Goal: Obtain resource: Download file/media

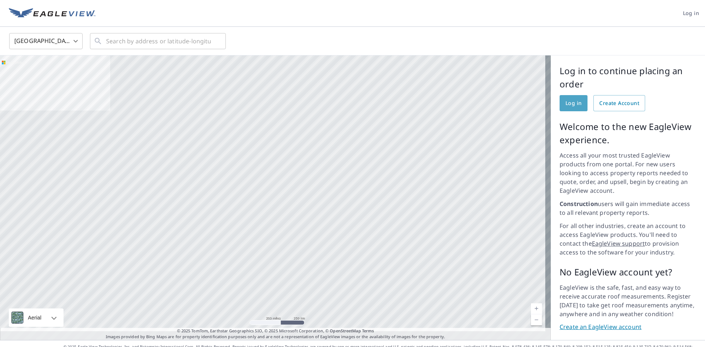
click at [569, 110] on link "Log in" at bounding box center [573, 103] width 28 height 16
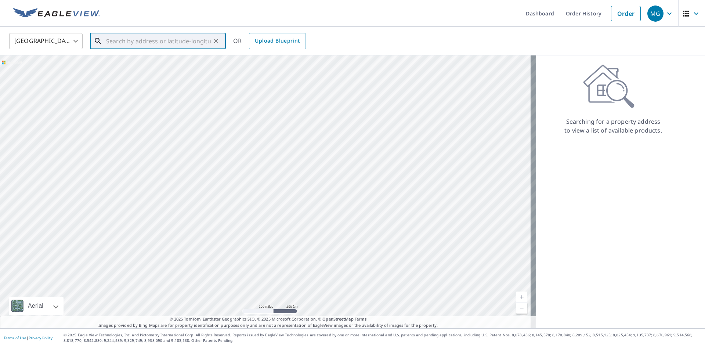
click at [137, 45] on input "text" at bounding box center [158, 41] width 105 height 21
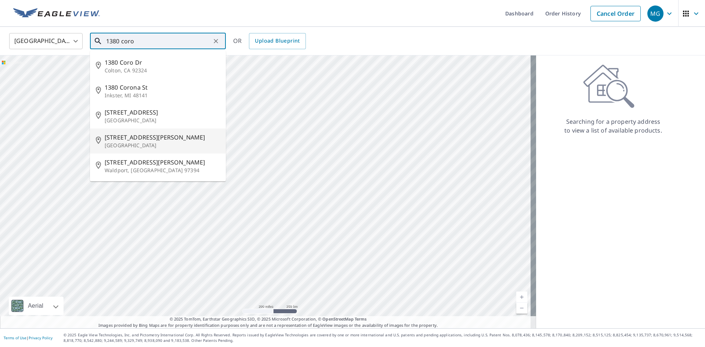
click at [121, 136] on span "[STREET_ADDRESS][PERSON_NAME]" at bounding box center [162, 137] width 115 height 9
type input "1380 Coronado Rd Fort Lauderdale, FL 33327"
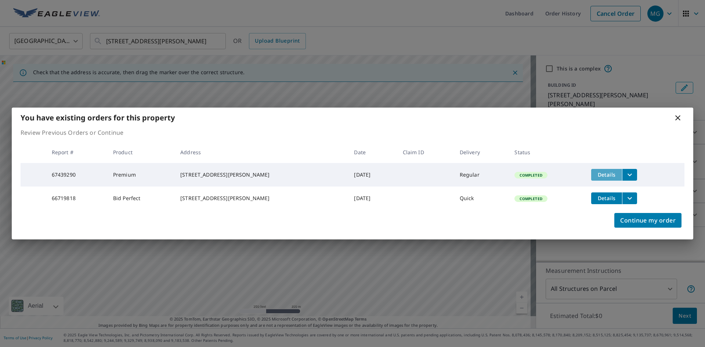
click at [600, 171] on span "Details" at bounding box center [606, 174] width 22 height 7
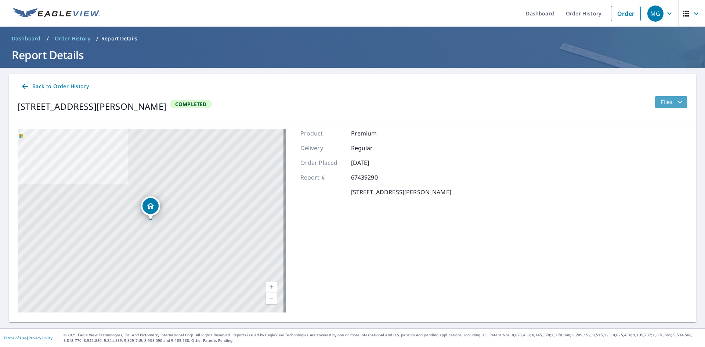
click at [661, 100] on span "Files" at bounding box center [672, 102] width 23 height 9
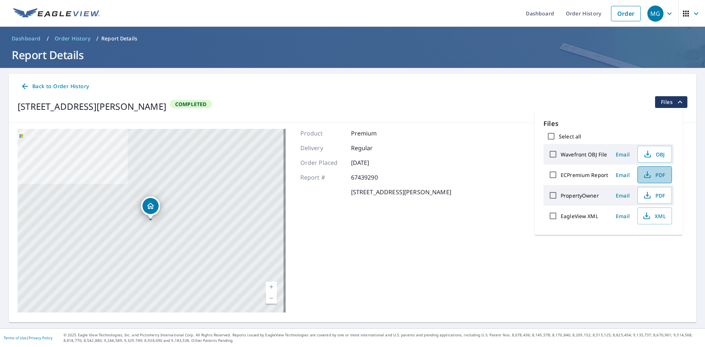
click at [656, 176] on span "PDF" at bounding box center [653, 174] width 23 height 9
